Goal: Task Accomplishment & Management: Use online tool/utility

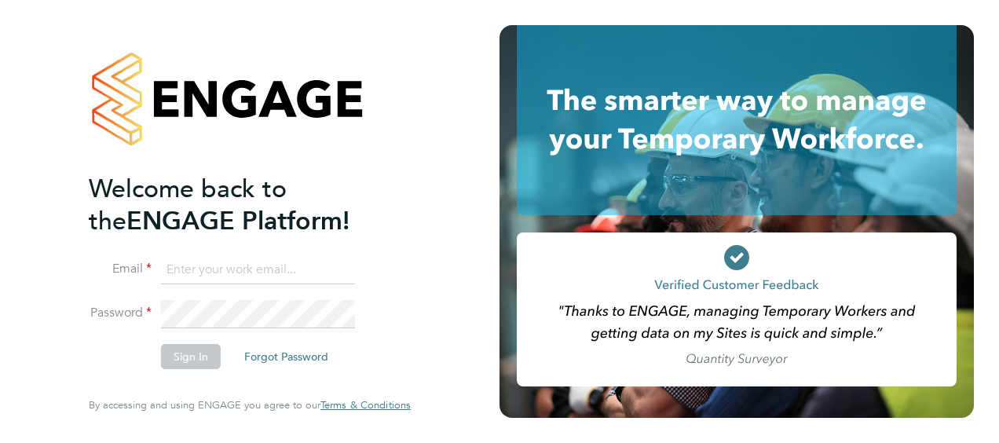
type input "Chris.parker@vistry.co.uk"
click at [179, 360] on button "Sign In" at bounding box center [191, 356] width 60 height 25
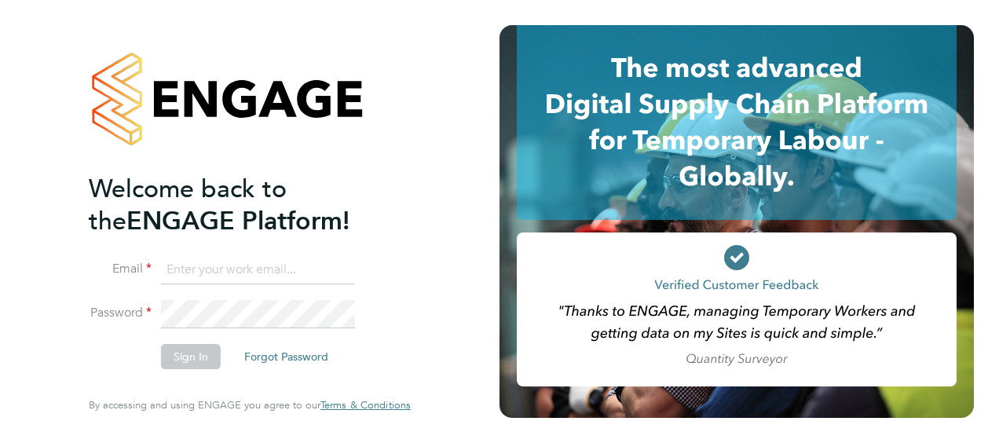
type input "Chris.parker@vistry.co.uk"
click at [180, 361] on button "Sign In" at bounding box center [191, 356] width 60 height 25
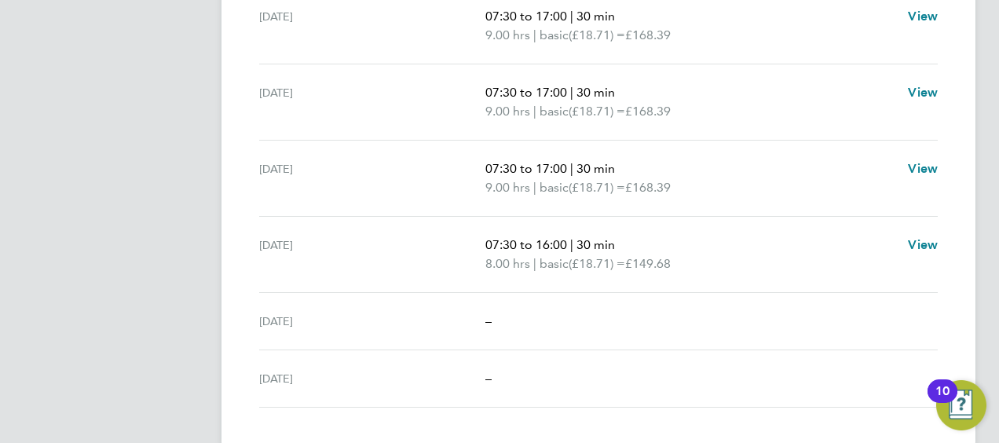
scroll to position [595, 0]
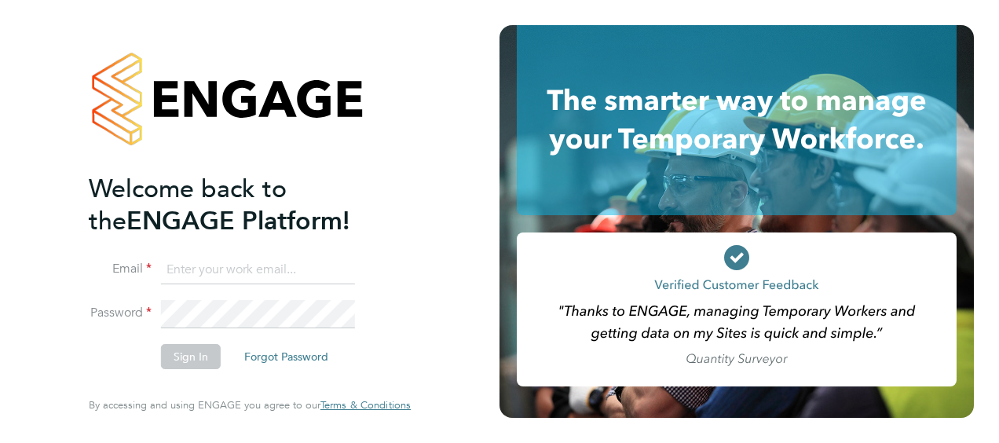
type input "[PERSON_NAME][EMAIL_ADDRESS][PERSON_NAME][DOMAIN_NAME]"
click at [193, 354] on button "Sign In" at bounding box center [191, 356] width 60 height 25
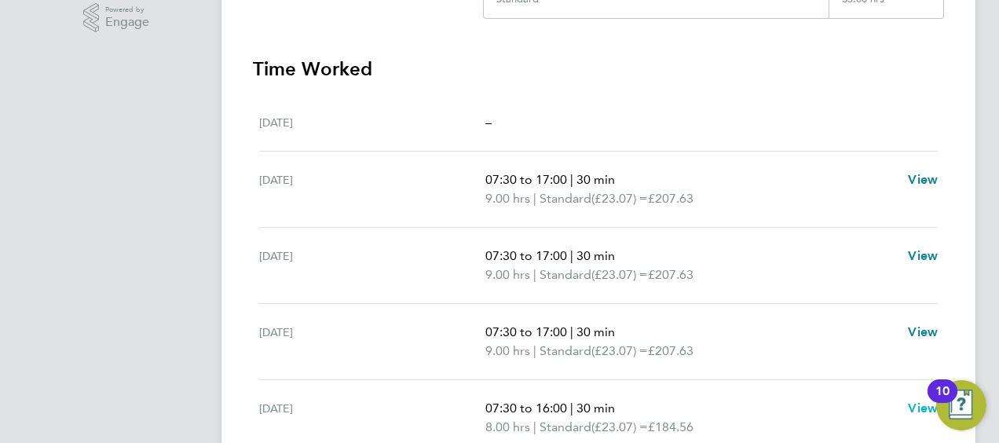
scroll to position [471, 0]
